Goal: Information Seeking & Learning: Learn about a topic

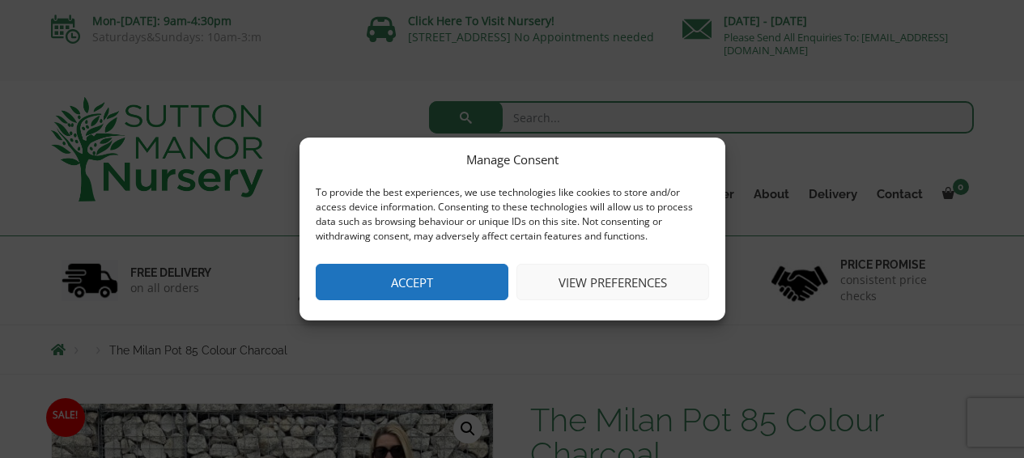
click at [482, 294] on button "Accept" at bounding box center [412, 282] width 193 height 36
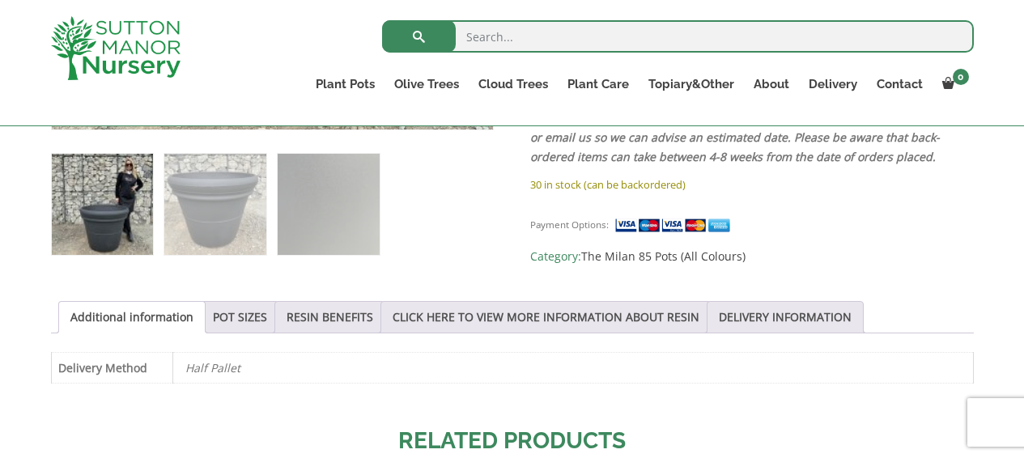
scroll to position [683, 0]
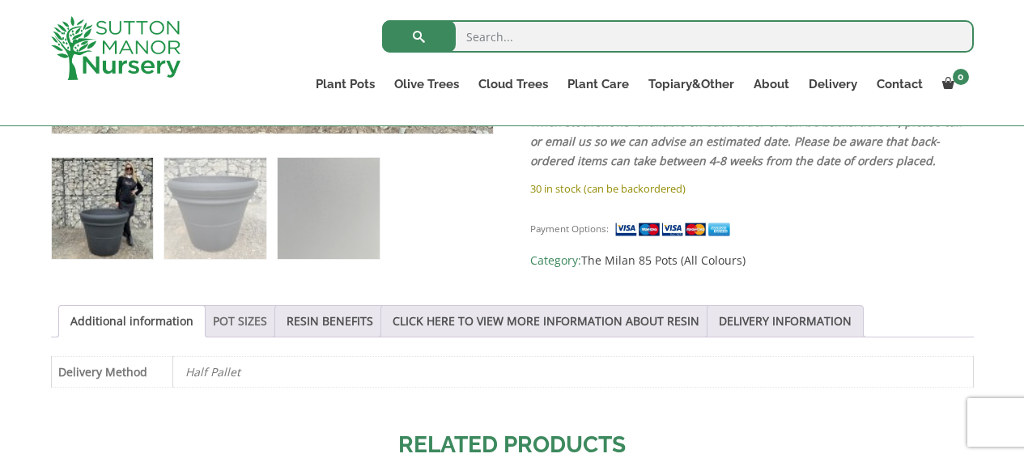
click at [236, 321] on link "POT SIZES" at bounding box center [240, 321] width 54 height 31
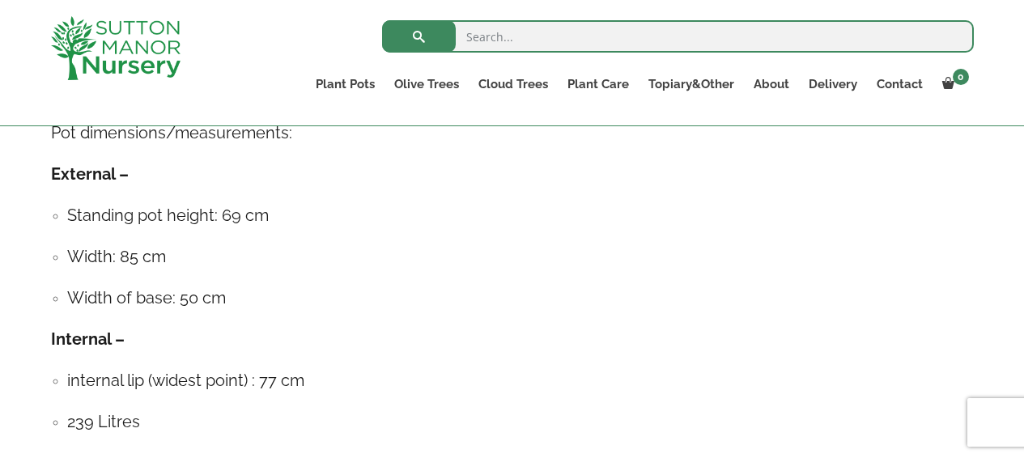
scroll to position [982, 0]
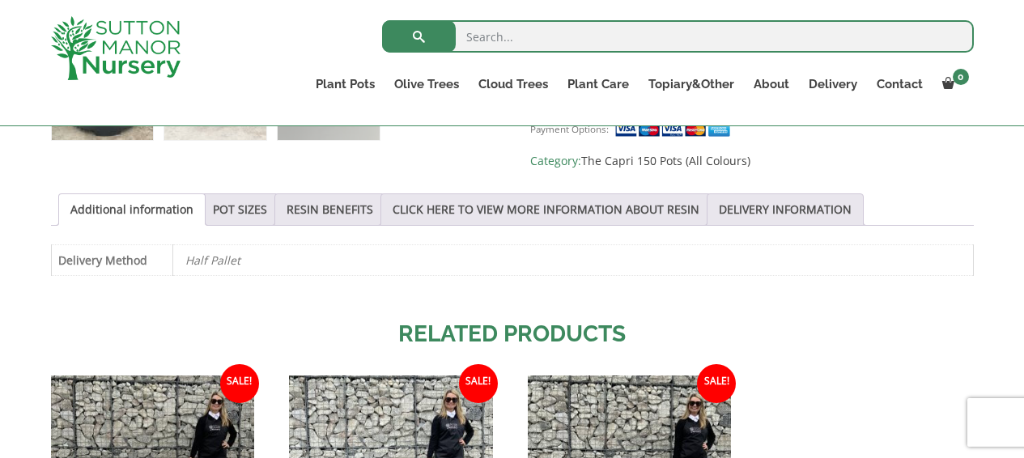
scroll to position [793, 0]
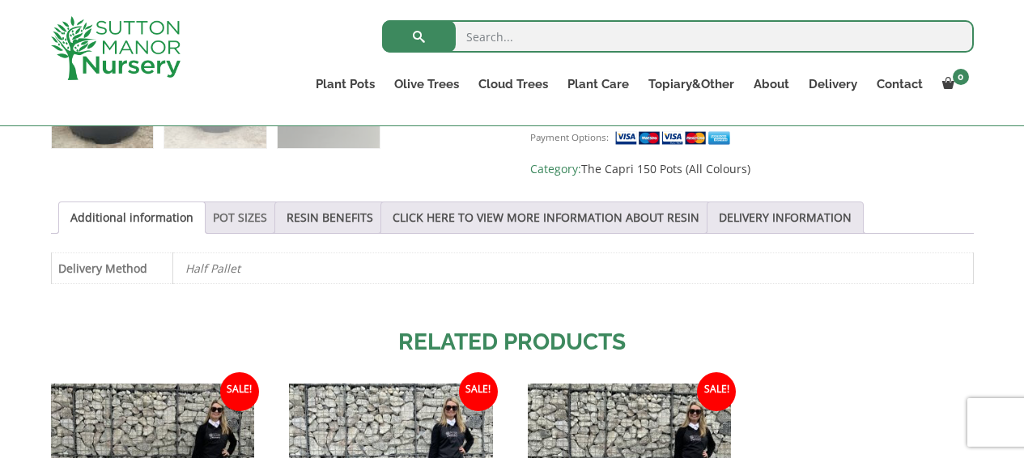
click at [261, 209] on link "POT SIZES" at bounding box center [240, 217] width 54 height 31
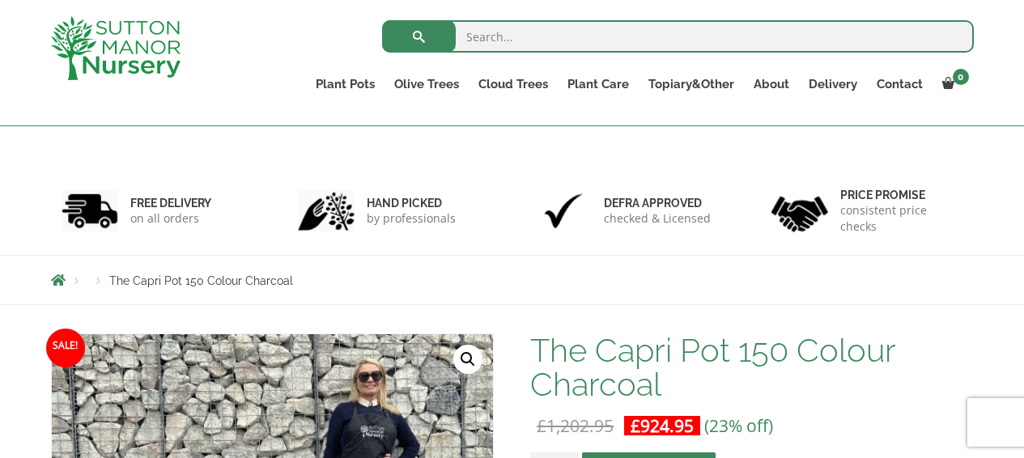
scroll to position [0, 0]
